Goal: Check status: Check status

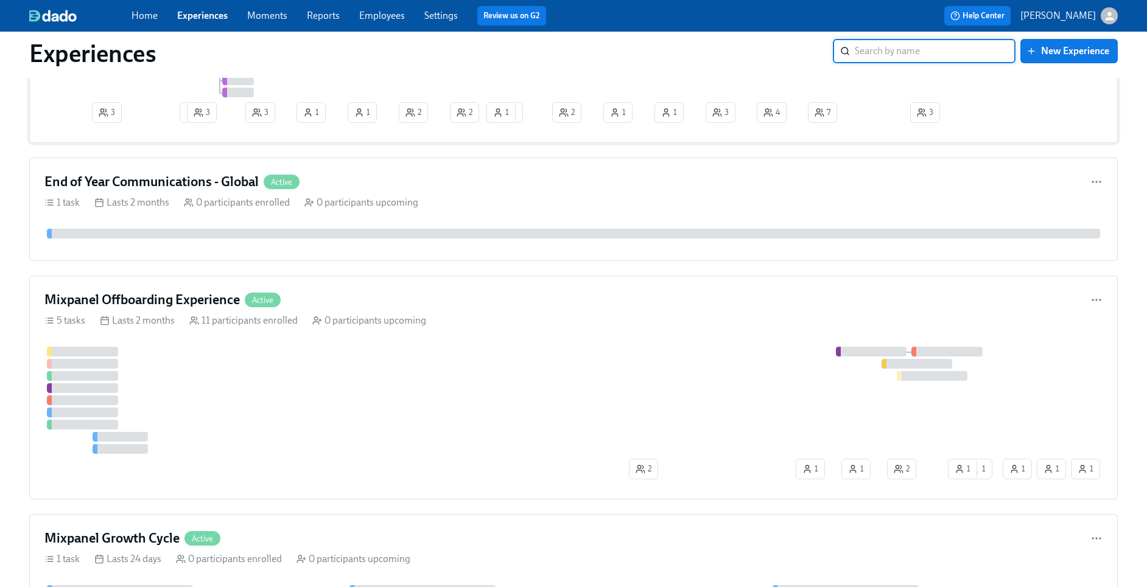
scroll to position [805, 0]
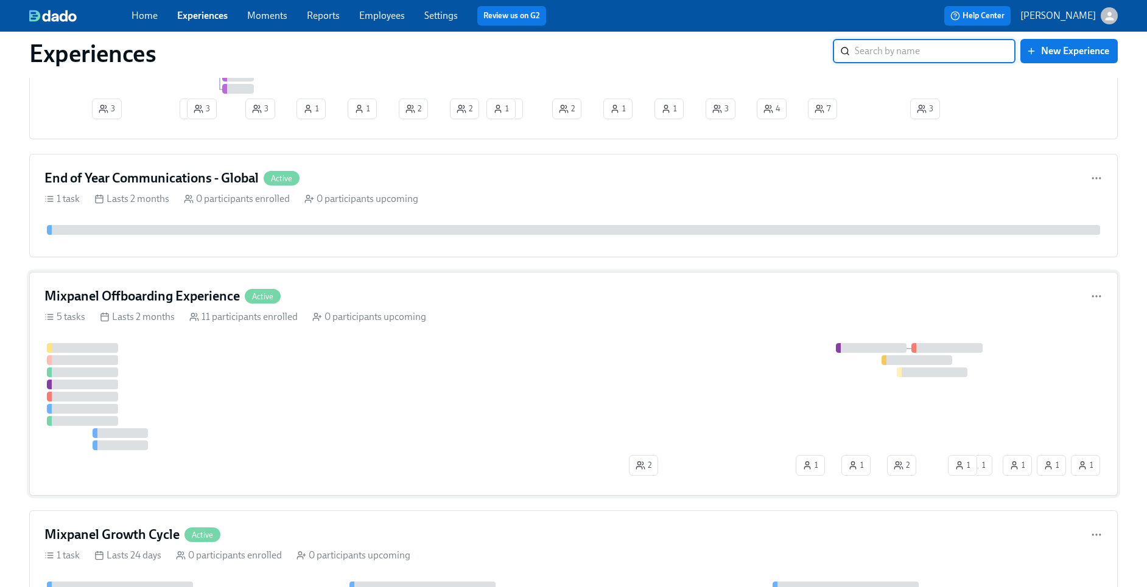
click at [393, 385] on div at bounding box center [522, 396] width 956 height 107
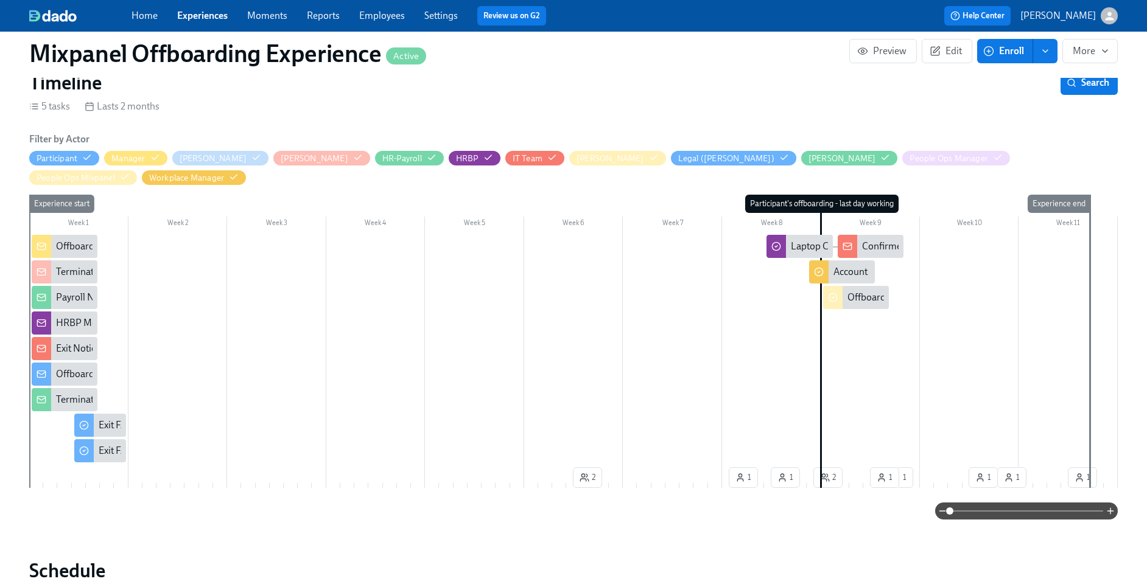
scroll to position [0, 4612]
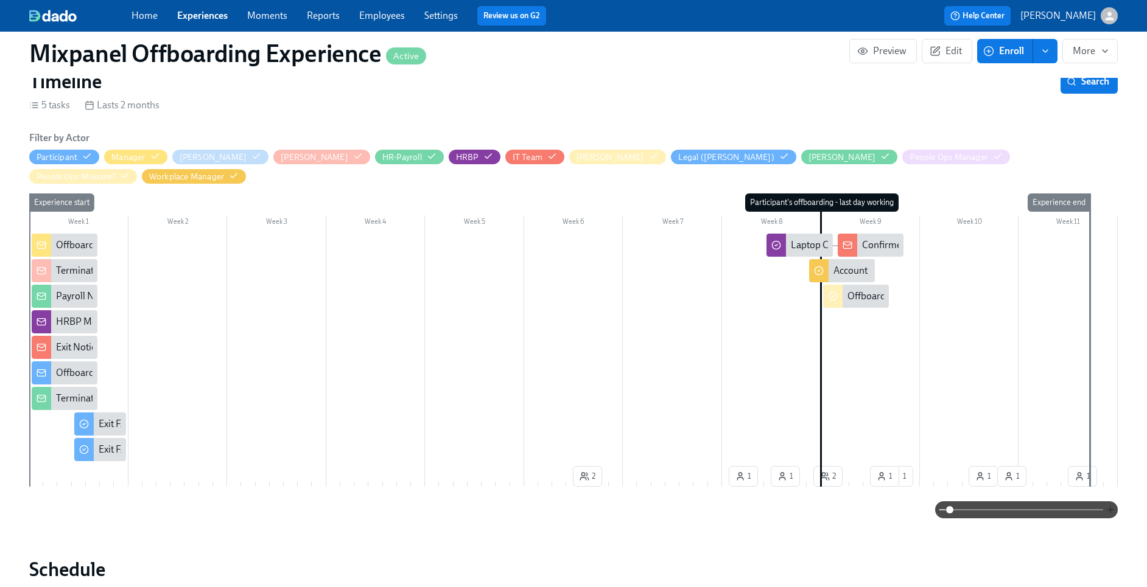
click at [1113, 509] on icon "button" at bounding box center [1111, 510] width 10 height 10
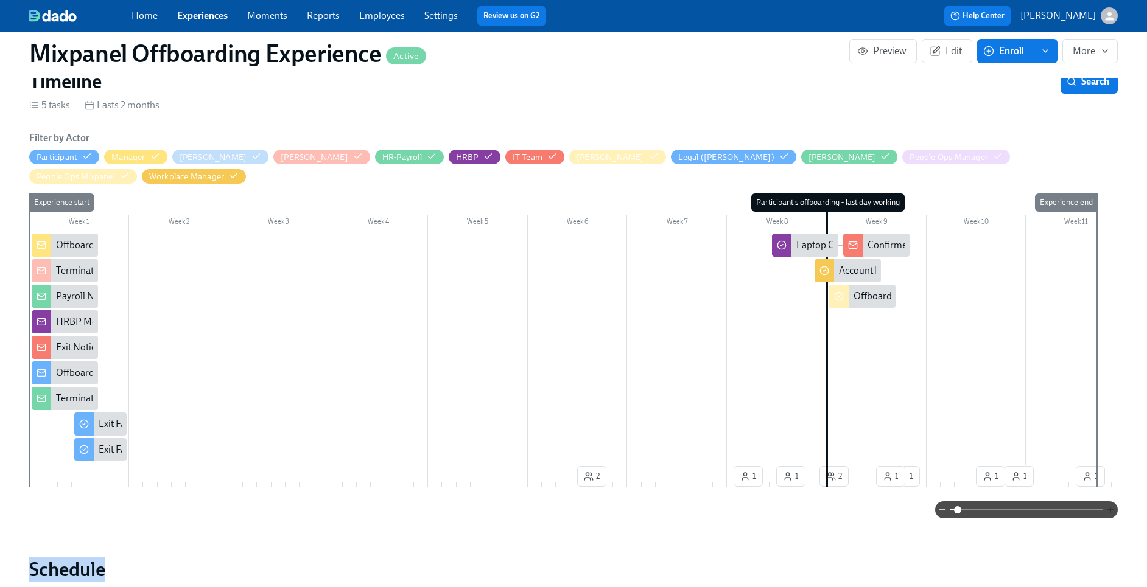
click at [1113, 509] on div at bounding box center [1026, 510] width 183 height 17
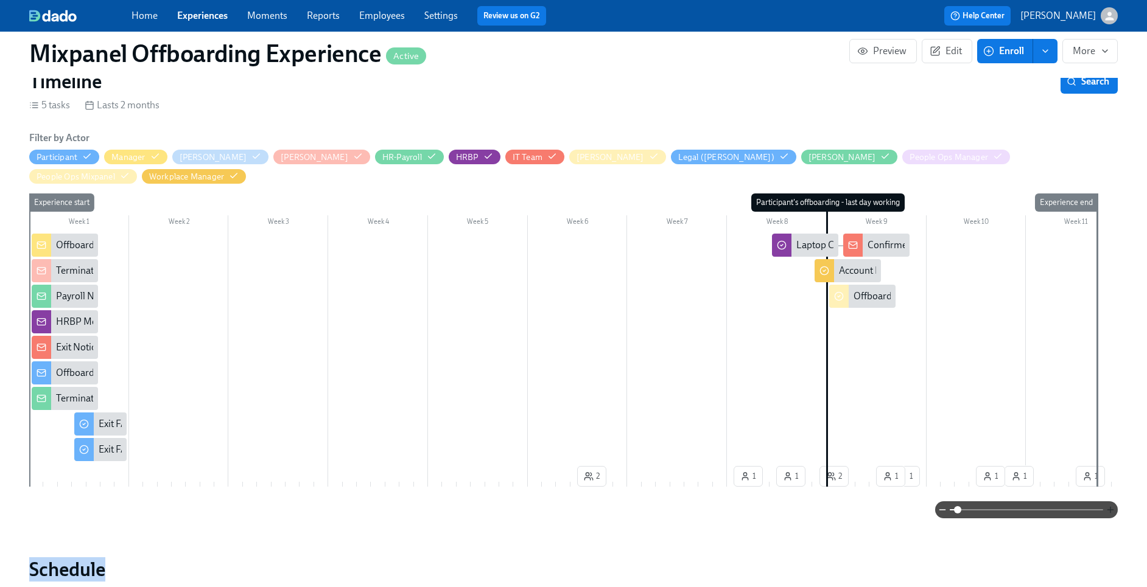
click at [1113, 509] on div at bounding box center [1026, 510] width 183 height 17
click at [1109, 515] on icon "button" at bounding box center [1111, 510] width 10 height 10
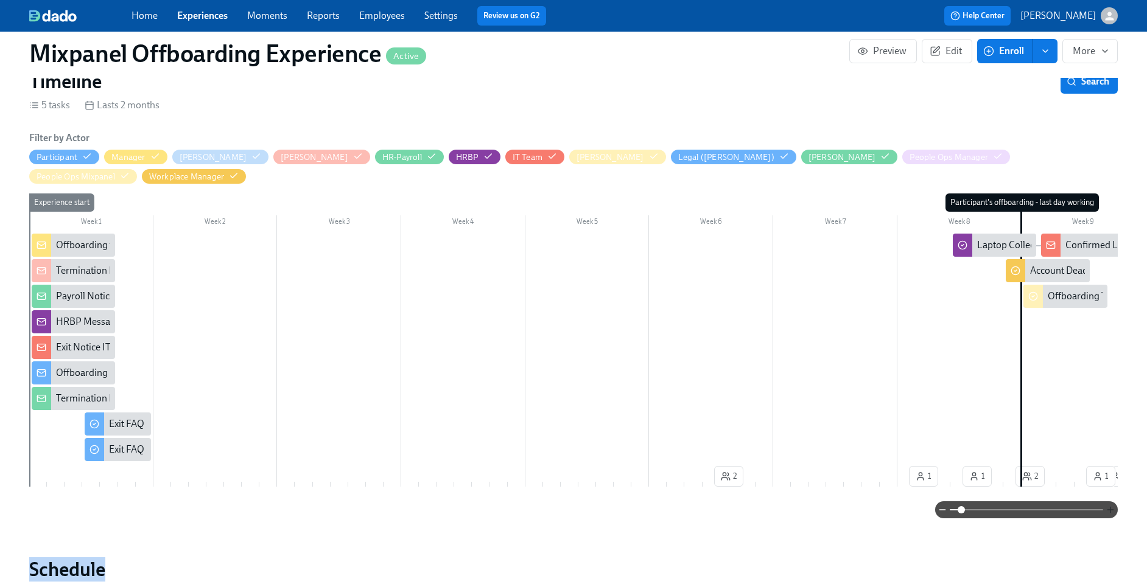
click at [1108, 515] on icon "button" at bounding box center [1111, 510] width 10 height 10
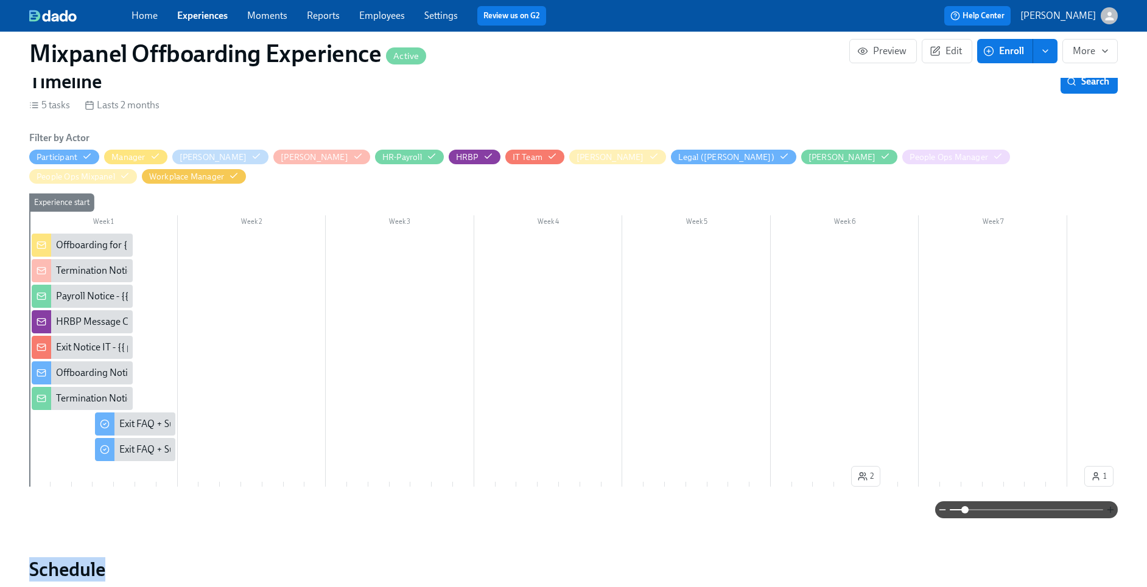
click at [1108, 515] on icon "button" at bounding box center [1111, 510] width 10 height 10
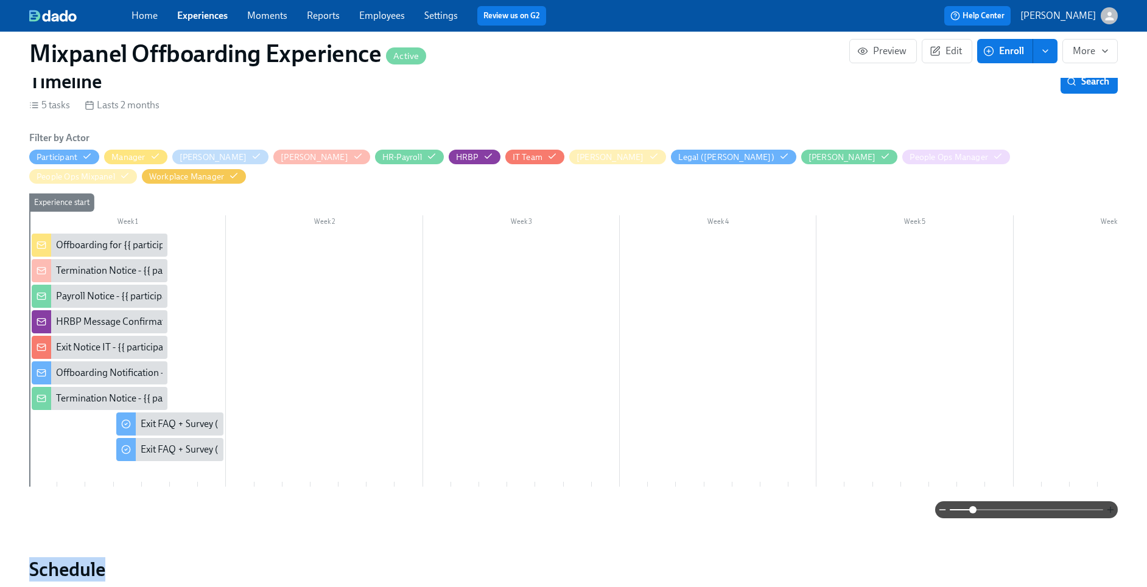
click at [1108, 515] on icon "button" at bounding box center [1111, 510] width 10 height 10
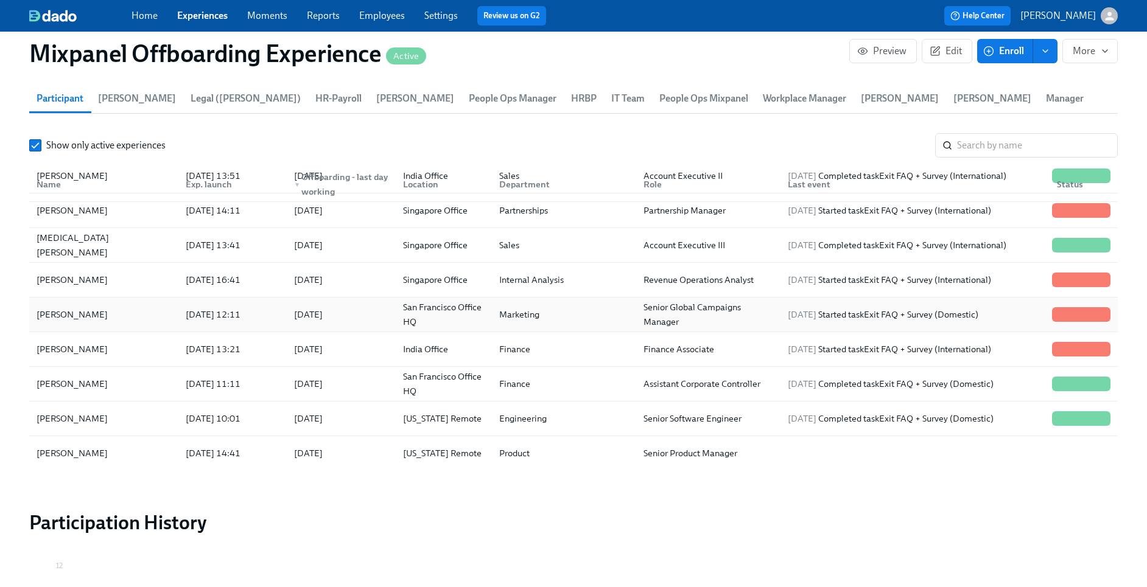
scroll to position [44, 0]
click at [380, 318] on div "[DATE]" at bounding box center [338, 314] width 108 height 24
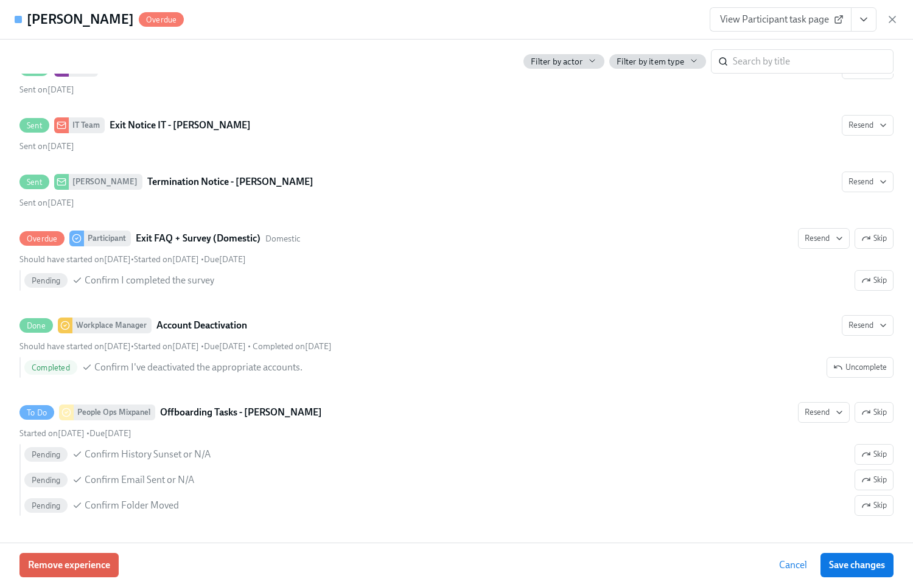
scroll to position [0, 4865]
